Goal: Transaction & Acquisition: Purchase product/service

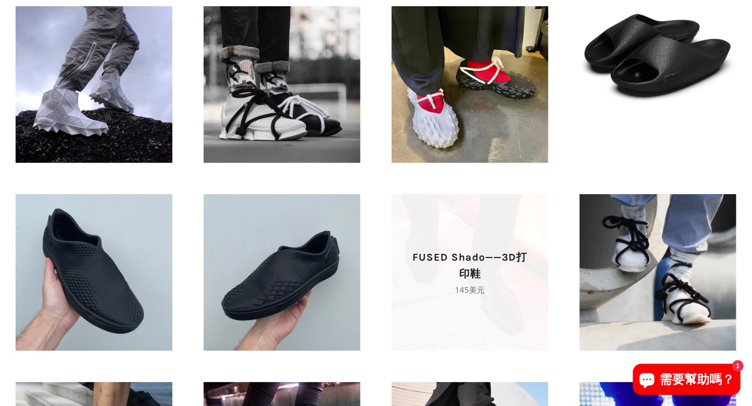
scroll to position [311, 0]
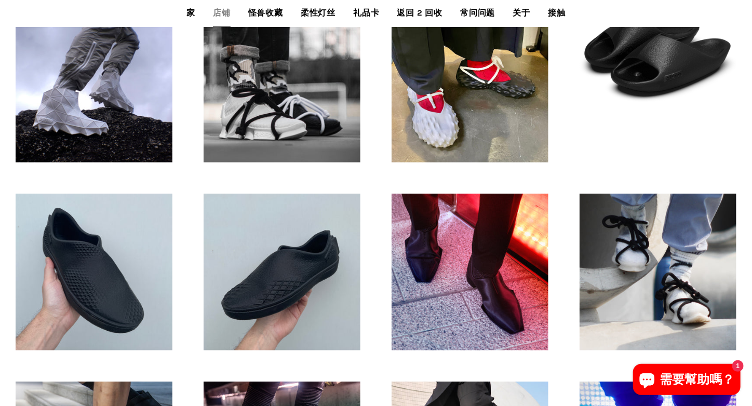
click at [371, 185] on div "FUSED Suke——3D打印鞋 正常价格 125美元" at bounding box center [282, 272] width 188 height 188
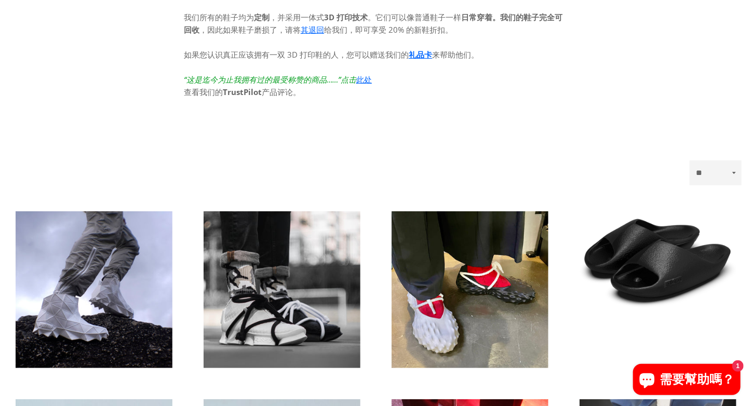
scroll to position [0, 0]
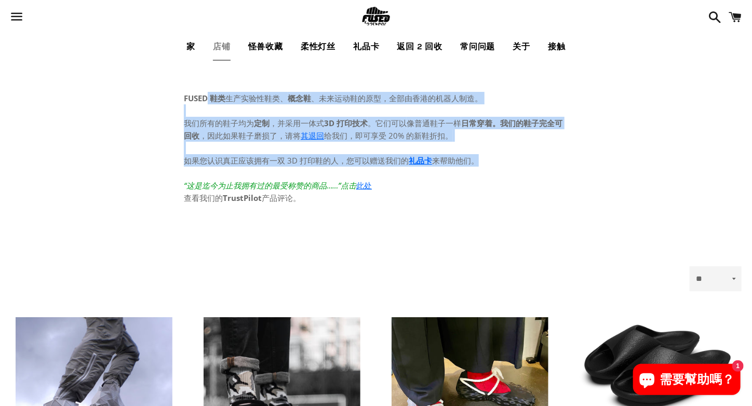
drag, startPoint x: 208, startPoint y: 102, endPoint x: 496, endPoint y: 165, distance: 294.3
click at [496, 165] on div "FUSED 鞋类 生产 实验性鞋类、 概念鞋 、未来运动鞋的原型，全部由香港的机器人制造。 我们所有的鞋子均为 定制 ，并采用一体式 3D 打印技术 。它们可…" at bounding box center [375, 158] width 405 height 195
click at [496, 165] on p "我们所有的鞋子均为 定制 ，并采用一体式 3D 打印技术 。它们可以 像普通鞋子一样 日常穿着。我们的鞋子 完全可回收 ，因此如果鞋子磨损了，请将 其退回 给…" at bounding box center [376, 154] width 384 height 100
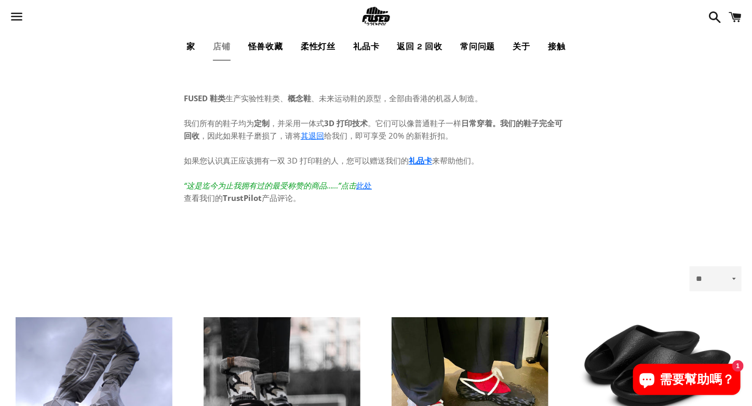
click at [264, 19] on link at bounding box center [376, 17] width 494 height 34
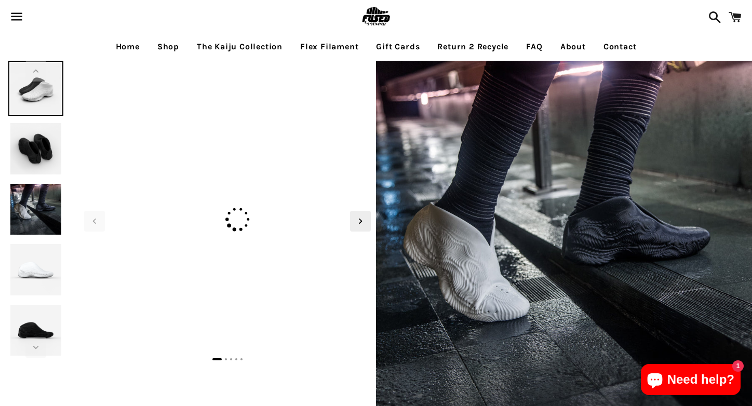
select select "**********"
